Goal: Transaction & Acquisition: Purchase product/service

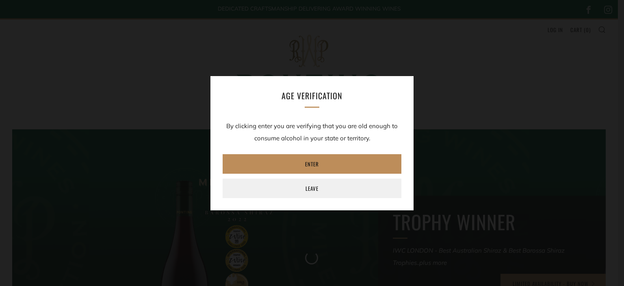
click at [308, 163] on link "Enter" at bounding box center [312, 164] width 179 height 20
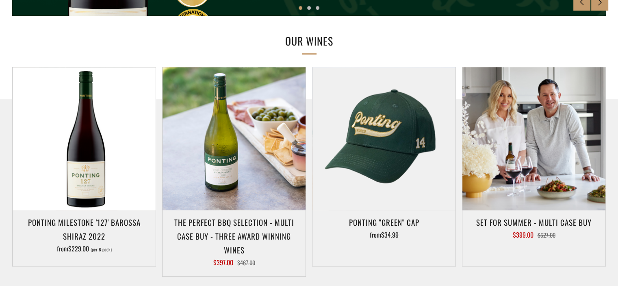
scroll to position [407, 0]
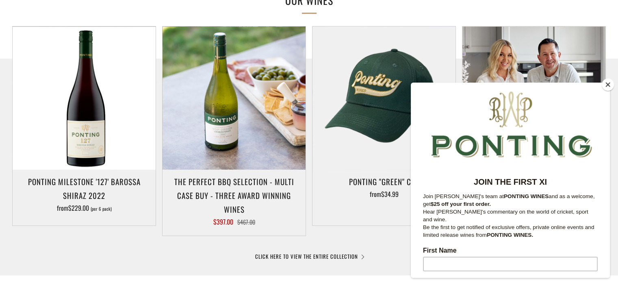
click at [609, 83] on button "Close" at bounding box center [608, 84] width 12 height 12
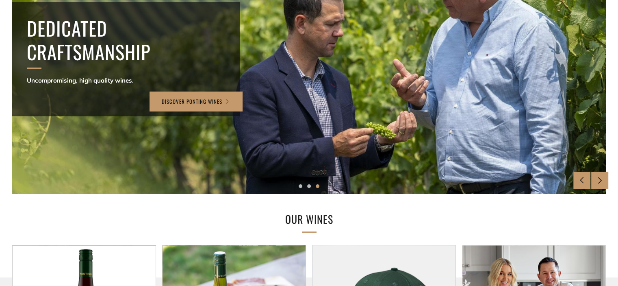
scroll to position [0, 0]
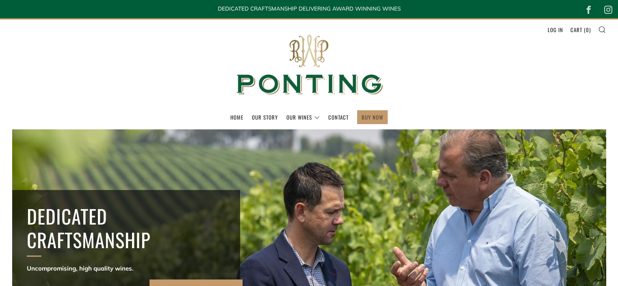
click at [374, 116] on link "BUY NOW" at bounding box center [373, 117] width 22 height 13
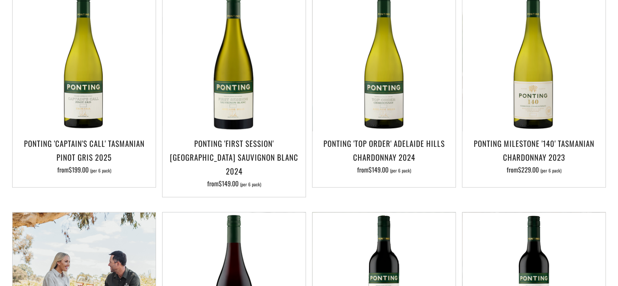
scroll to position [203, 0]
